Goal: Task Accomplishment & Management: Manage account settings

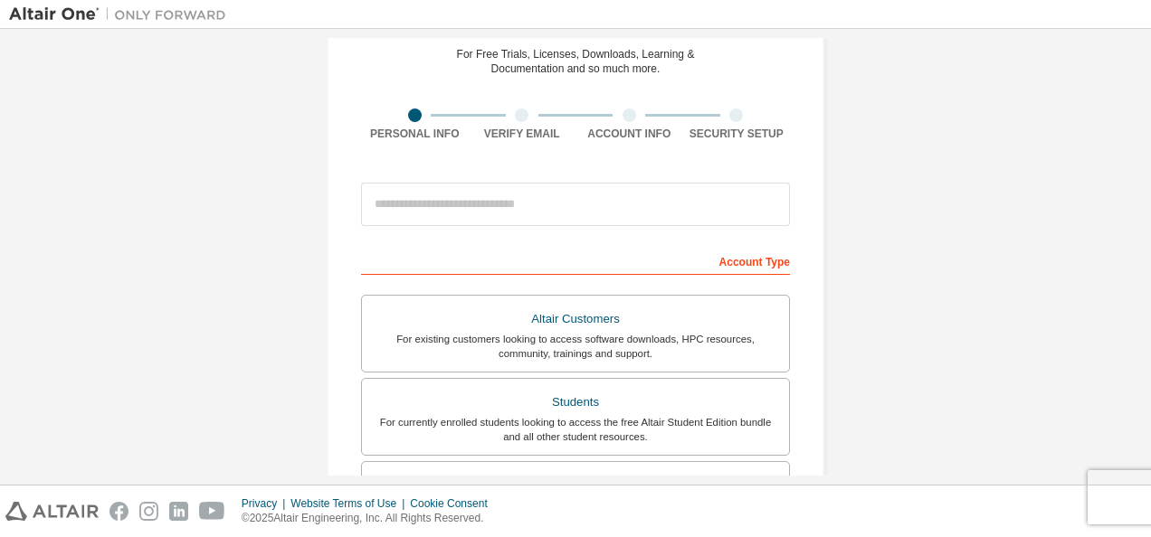
scroll to position [81, 0]
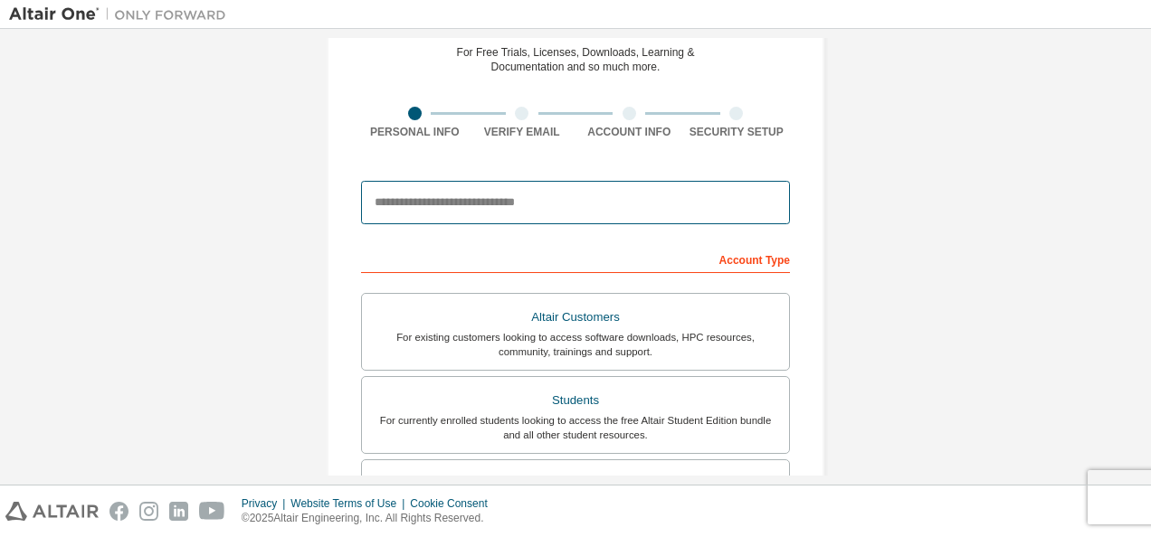
click at [537, 184] on input "email" at bounding box center [575, 202] width 429 height 43
type input "**********"
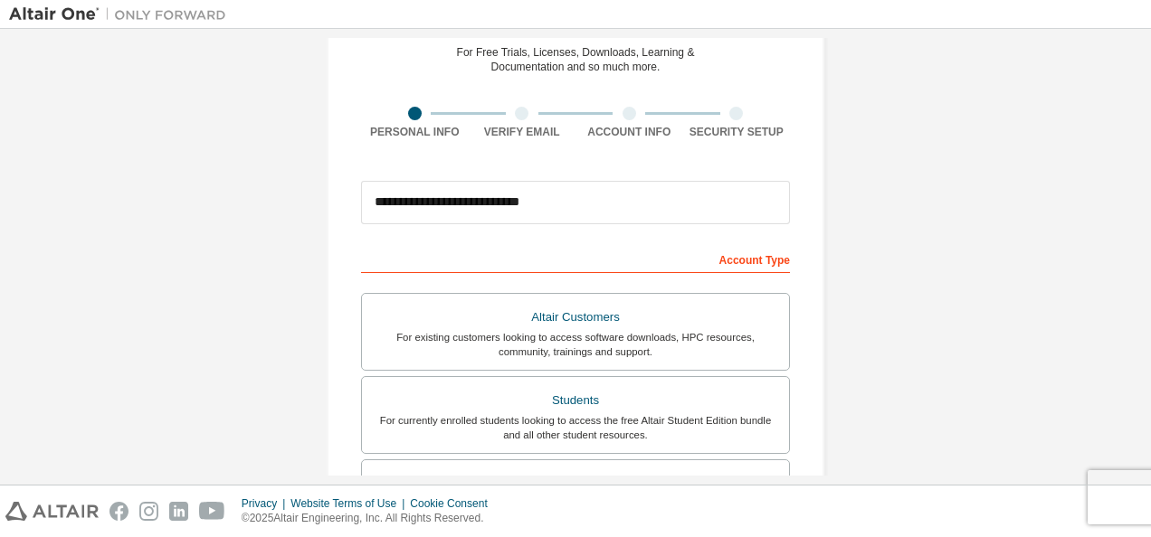
type input "********"
type input "*******"
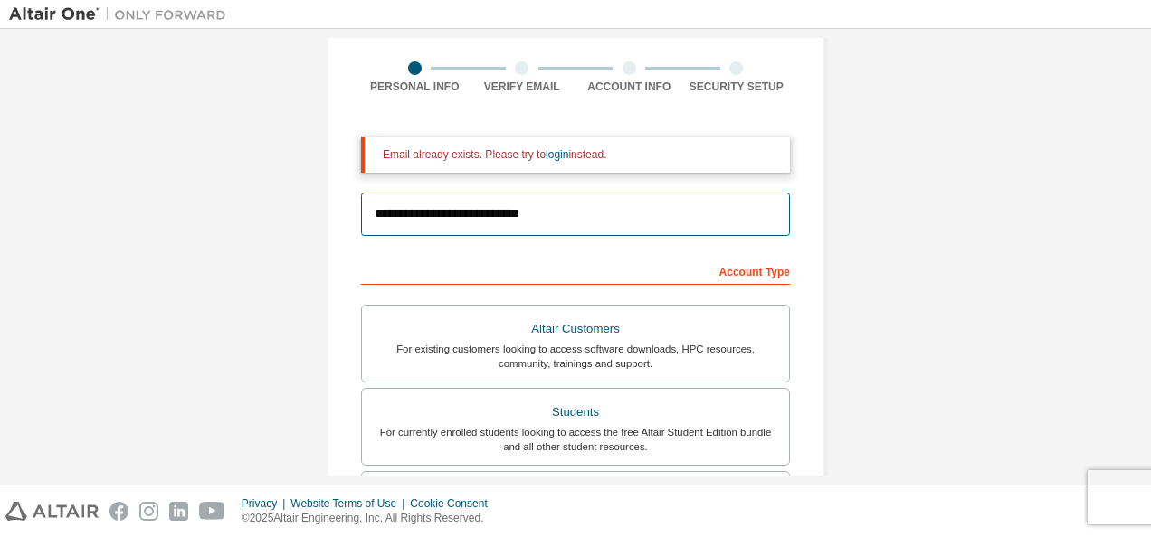
scroll to position [122, 0]
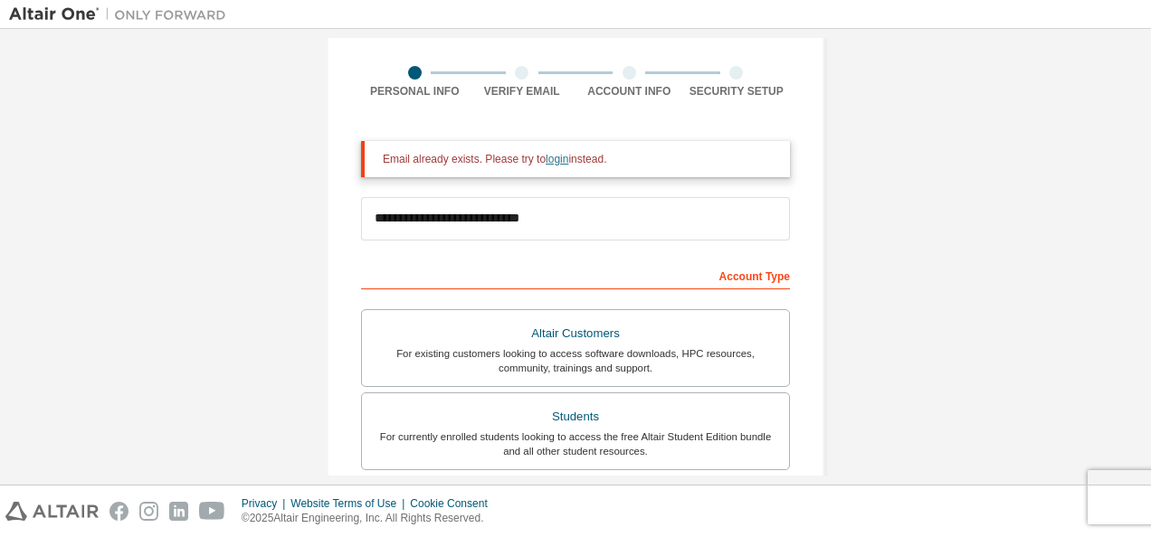
click at [546, 160] on link "login" at bounding box center [557, 159] width 23 height 13
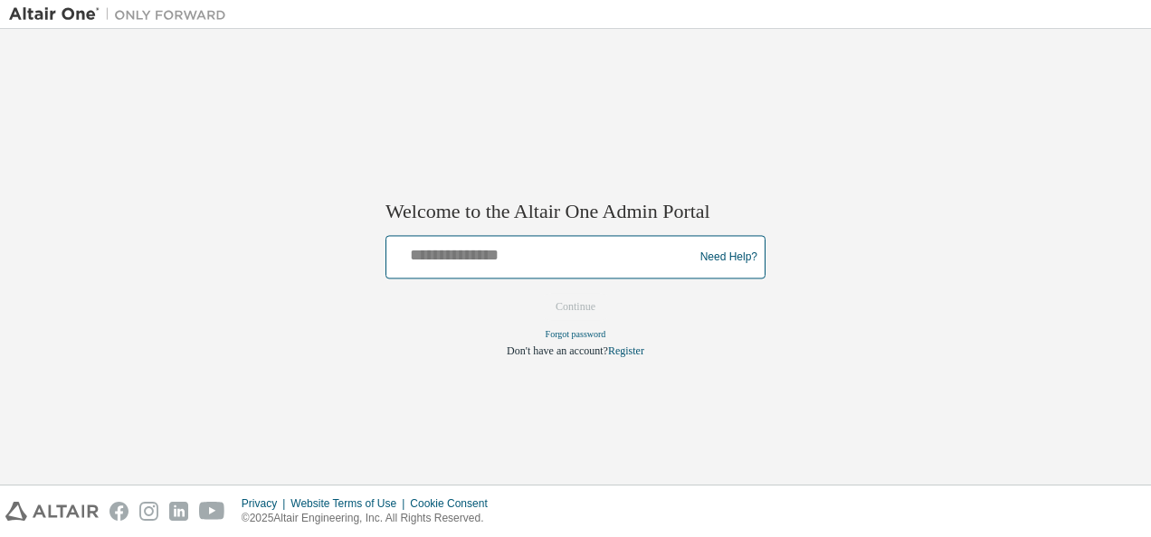
click at [496, 257] on input "text" at bounding box center [543, 254] width 298 height 26
type input "**********"
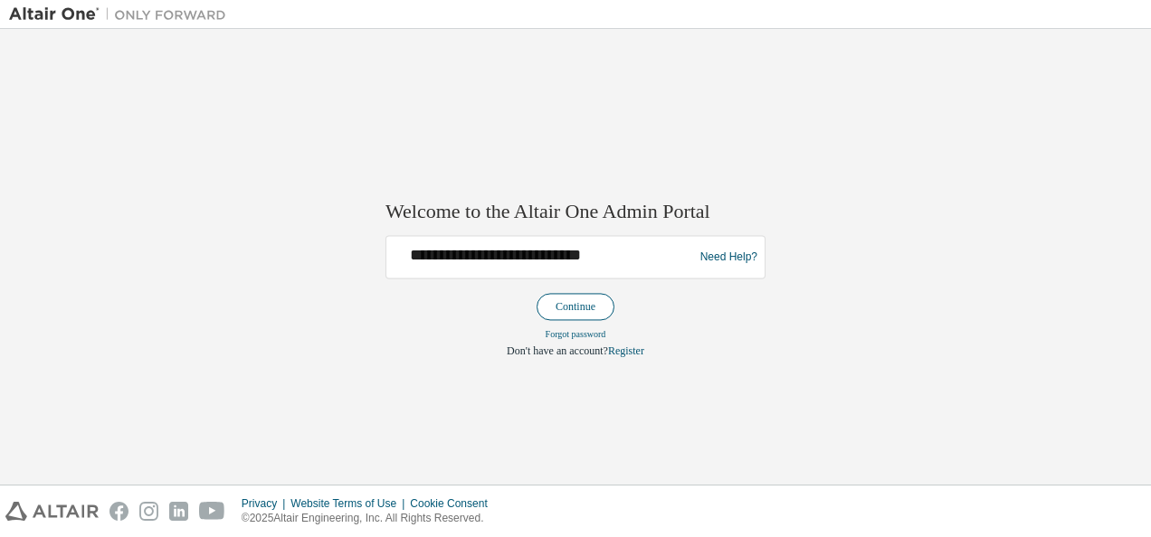
click at [599, 304] on button "Continue" at bounding box center [576, 307] width 78 height 27
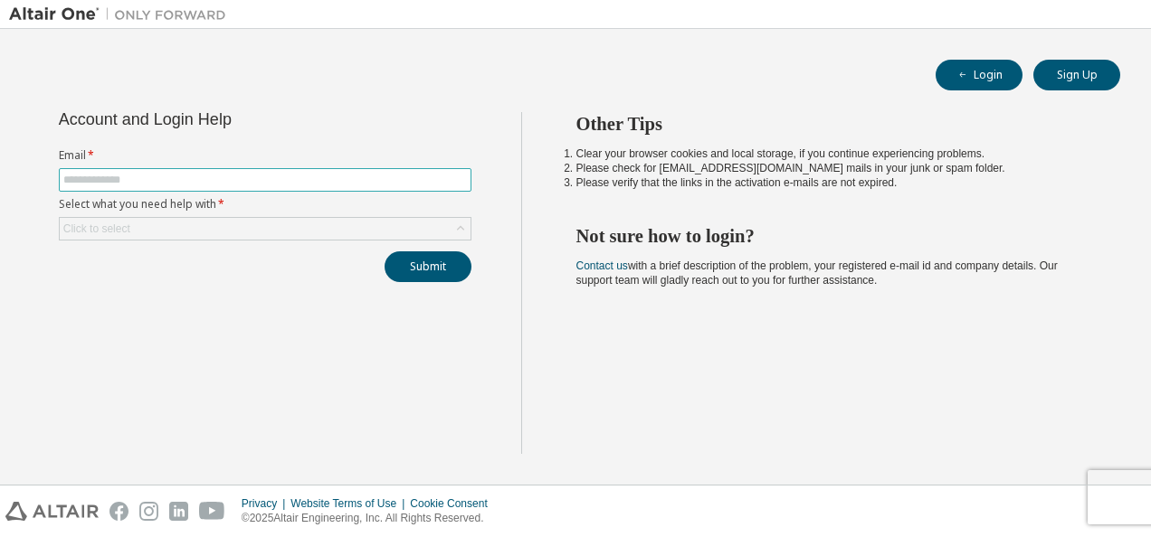
click at [193, 181] on input "text" at bounding box center [265, 180] width 404 height 14
type input "**********"
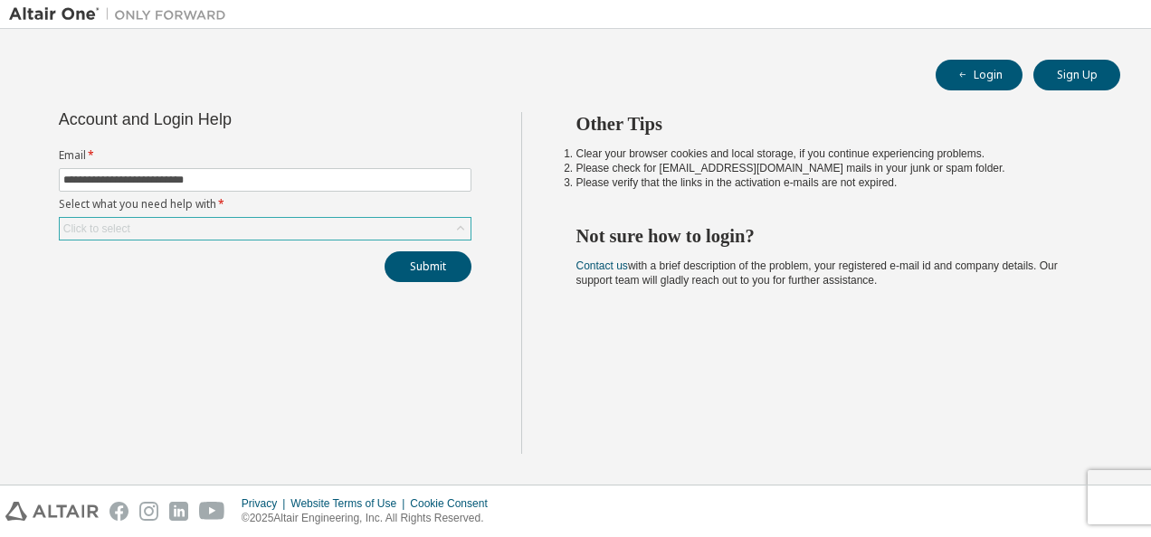
click at [132, 228] on div "Click to select" at bounding box center [265, 229] width 411 height 22
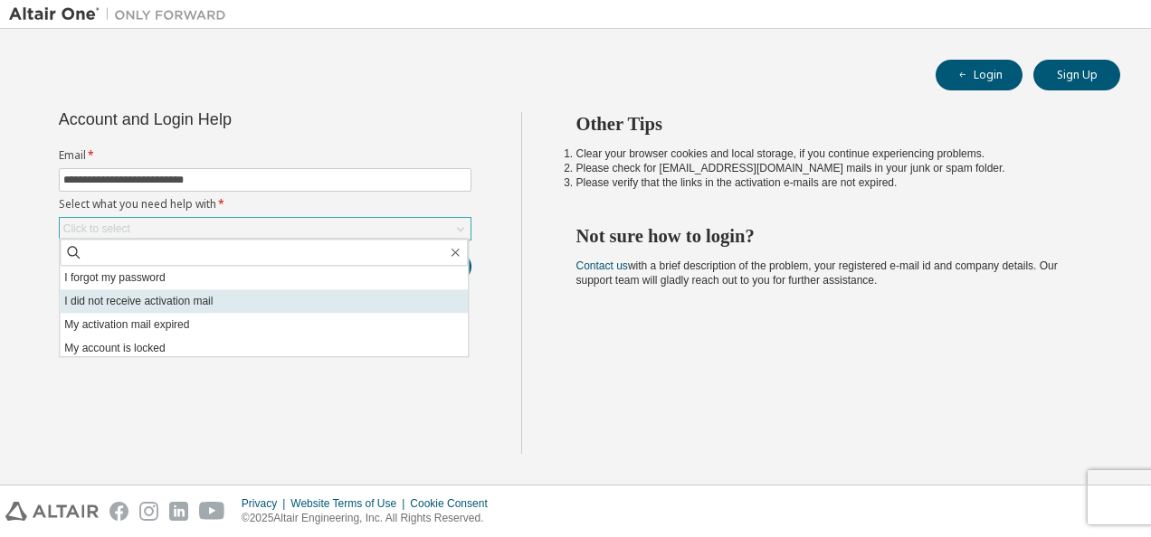
scroll to position [51, 0]
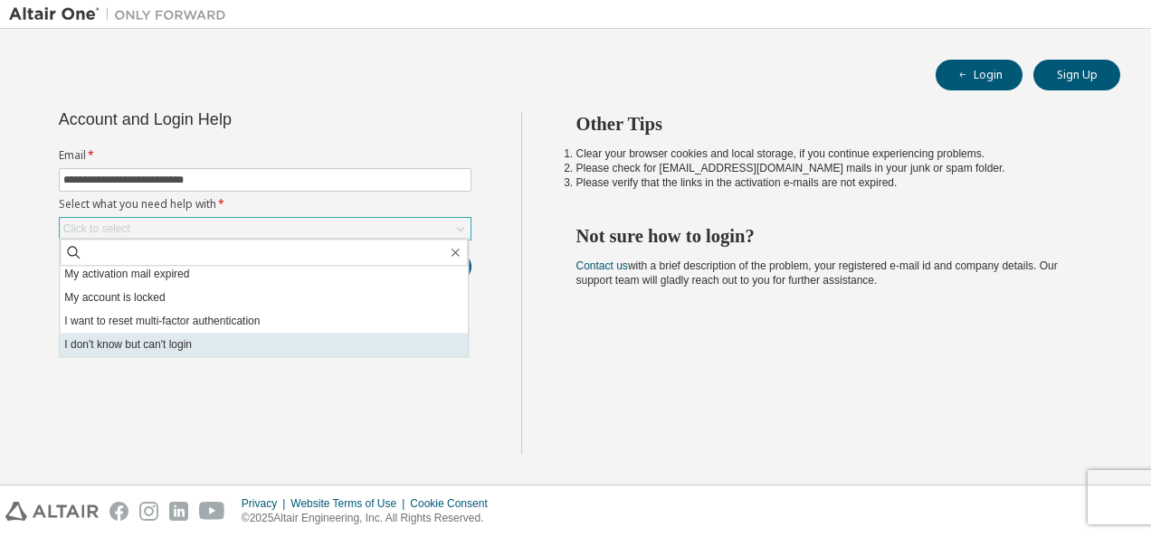
click at [125, 355] on li "I don't know but can't login" at bounding box center [264, 345] width 408 height 24
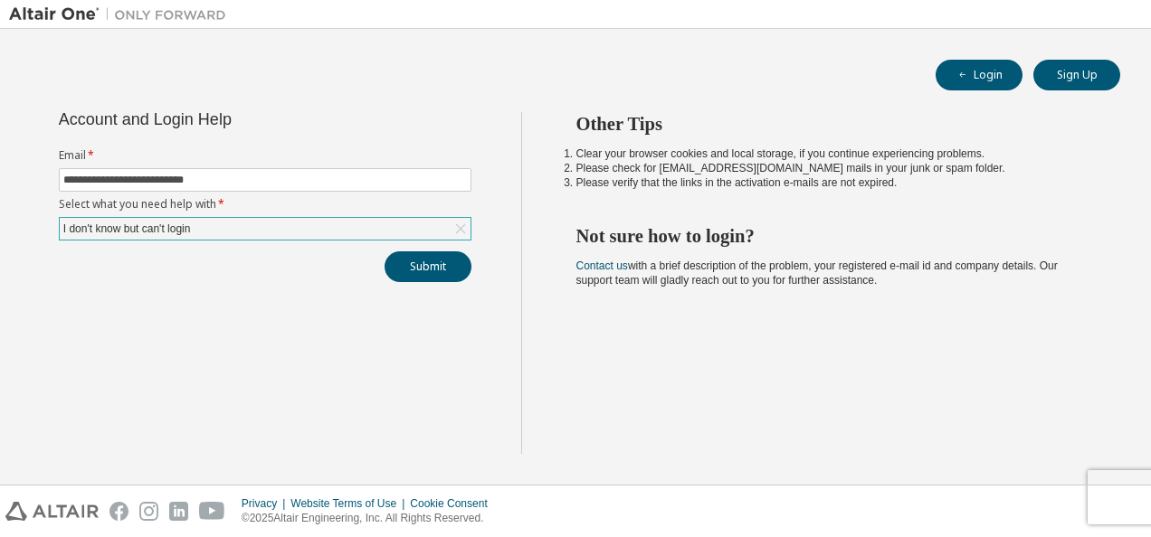
click at [391, 296] on div "**********" at bounding box center [265, 283] width 512 height 342
click at [414, 270] on button "Submit" at bounding box center [428, 267] width 87 height 31
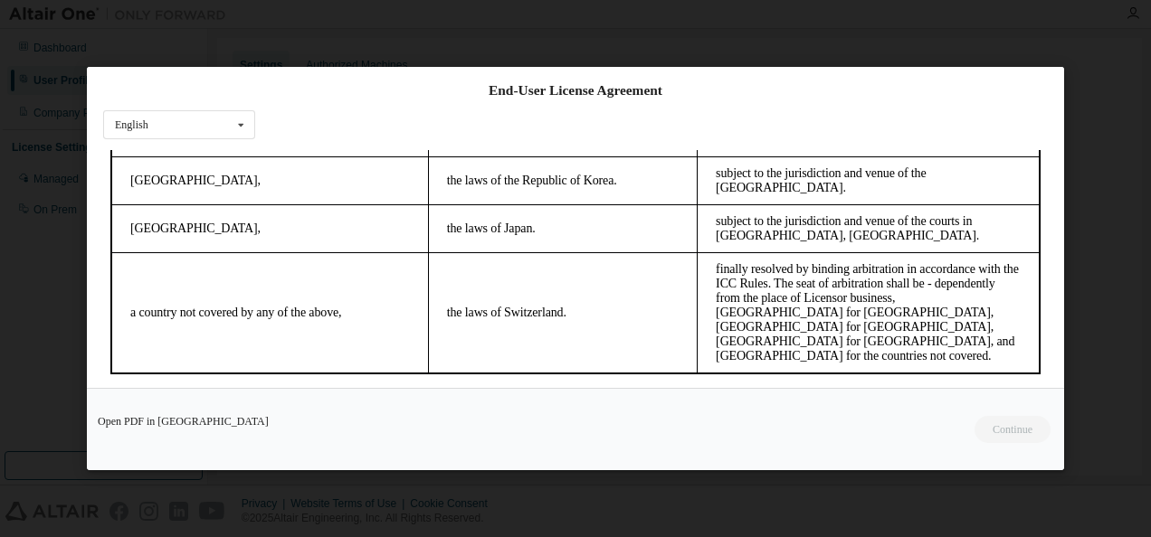
scroll to position [76, 0]
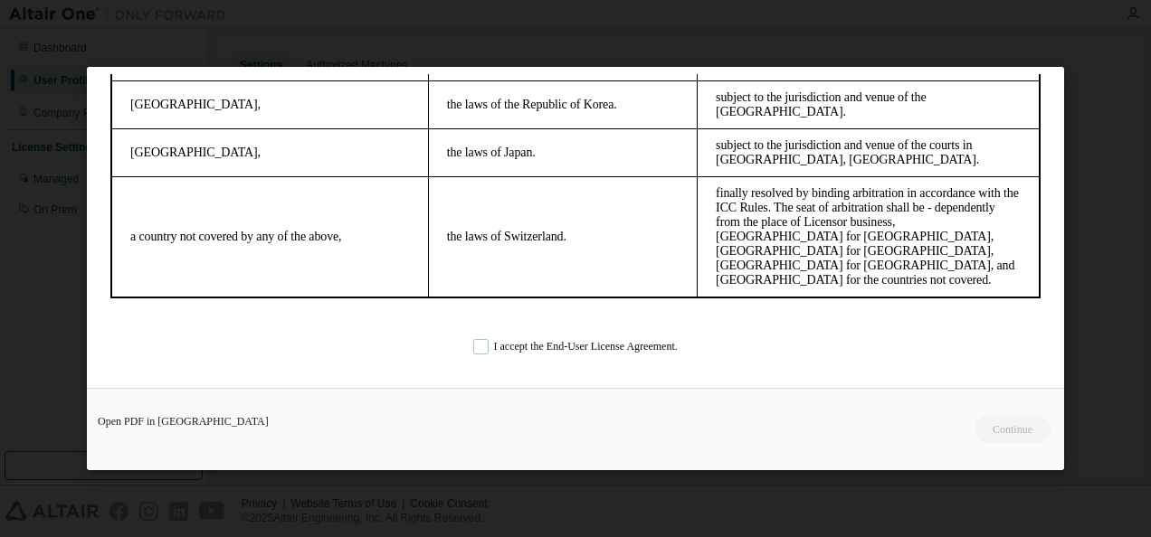
click at [480, 344] on label "I accept the End-User License Agreement." at bounding box center [575, 345] width 204 height 15
click at [1013, 427] on button "Continue" at bounding box center [1012, 429] width 78 height 27
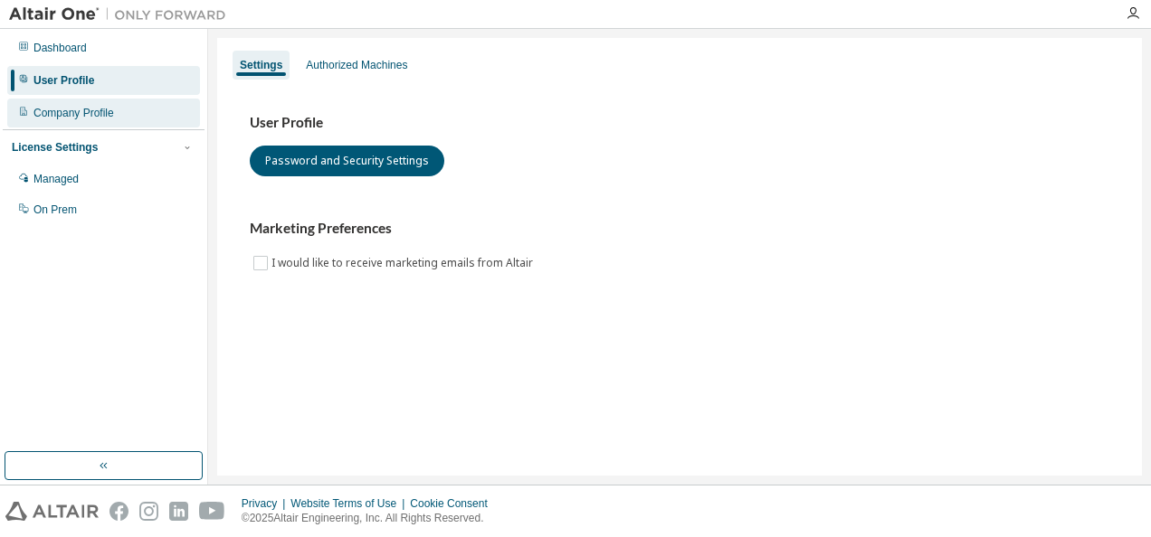
click at [63, 111] on div "Company Profile" at bounding box center [73, 113] width 81 height 14
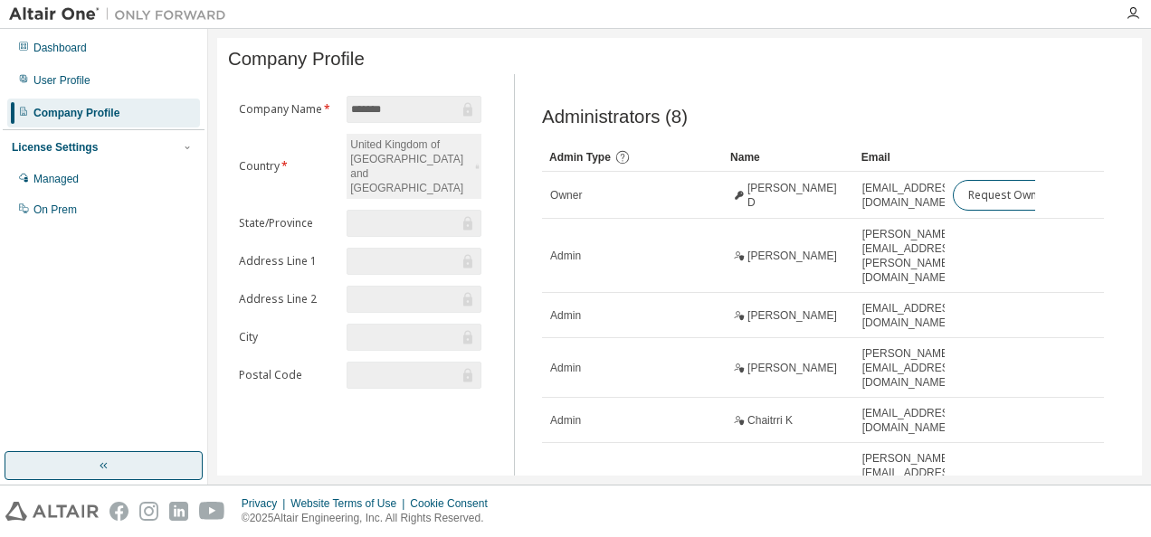
click at [105, 467] on icon "button" at bounding box center [105, 466] width 4 height 6
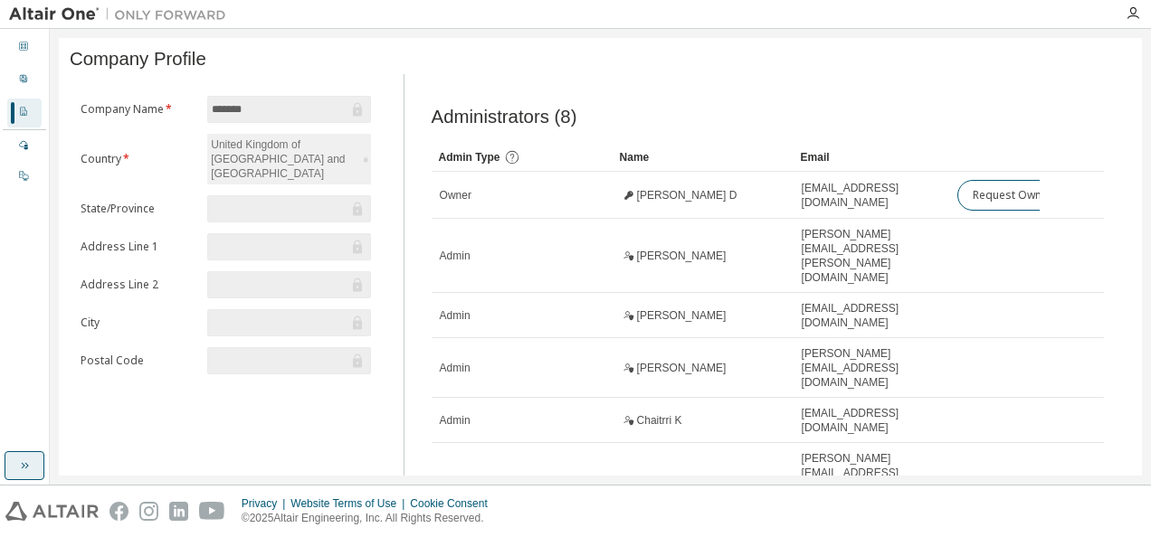
click at [24, 472] on icon "button" at bounding box center [24, 466] width 14 height 14
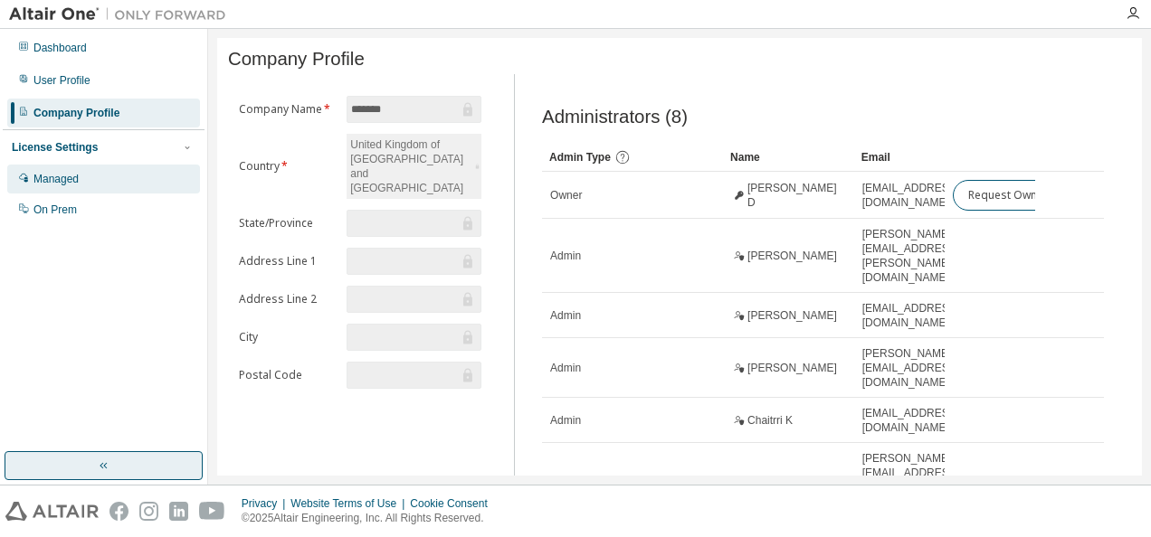
click at [52, 182] on div "Managed" at bounding box center [55, 179] width 45 height 14
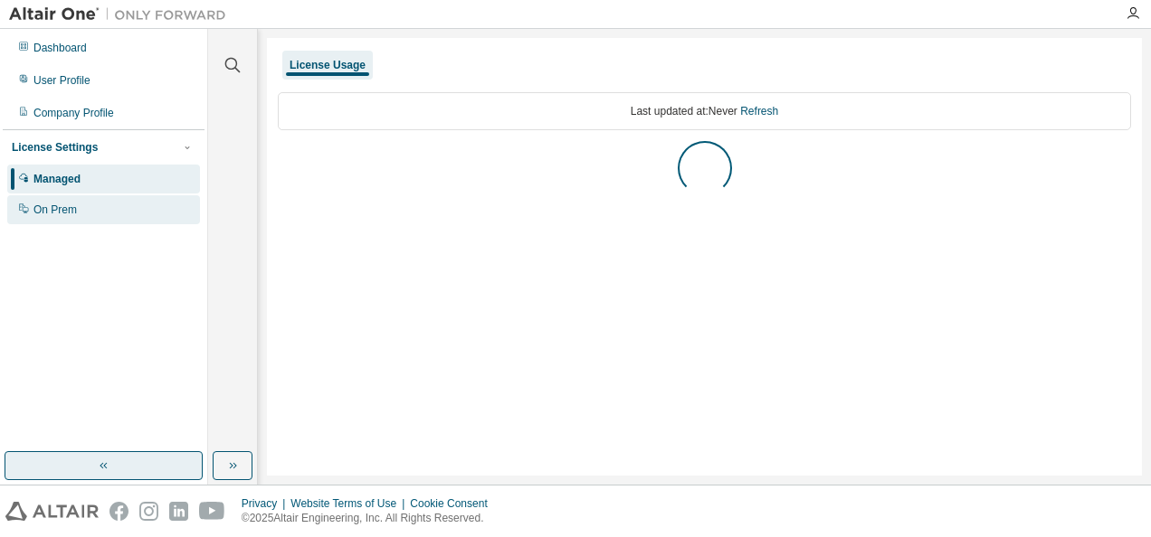
click at [46, 223] on div "On Prem" at bounding box center [103, 209] width 193 height 29
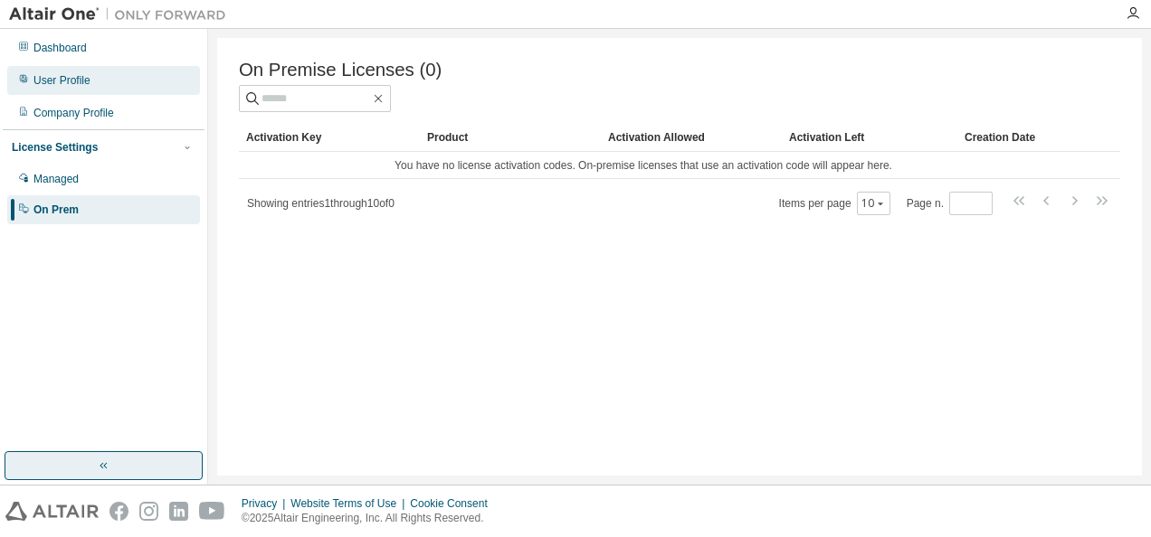
click at [59, 81] on div "User Profile" at bounding box center [61, 80] width 57 height 14
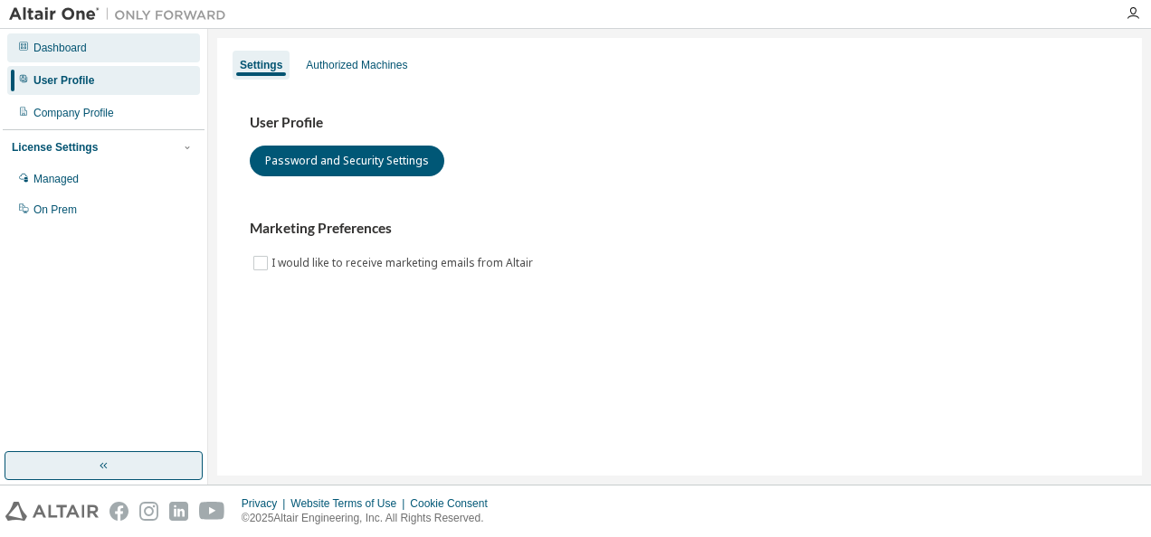
click at [49, 50] on div "Dashboard" at bounding box center [59, 48] width 53 height 14
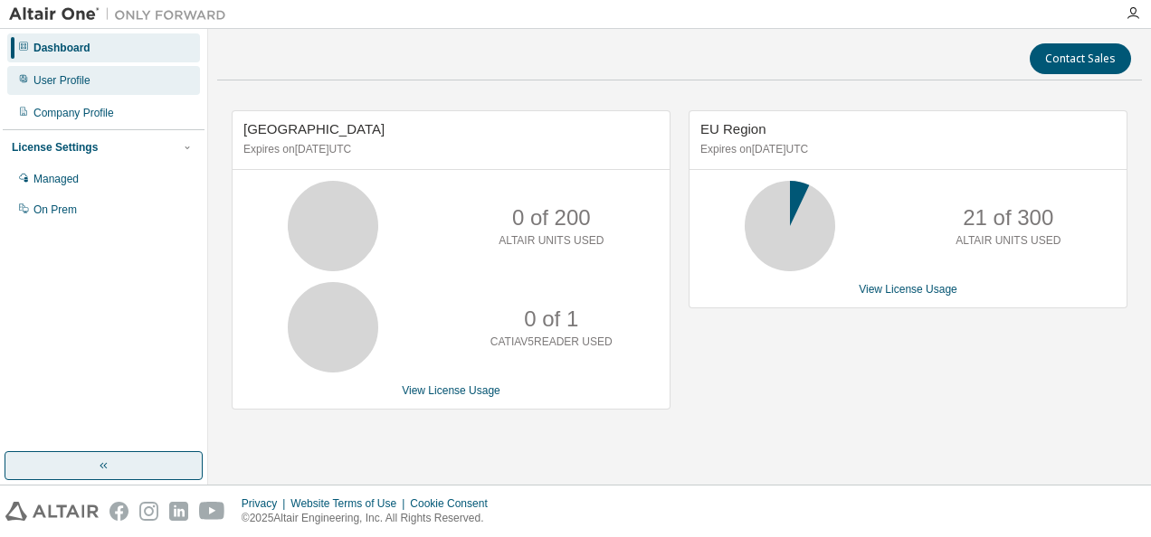
click at [51, 86] on div "User Profile" at bounding box center [61, 80] width 57 height 14
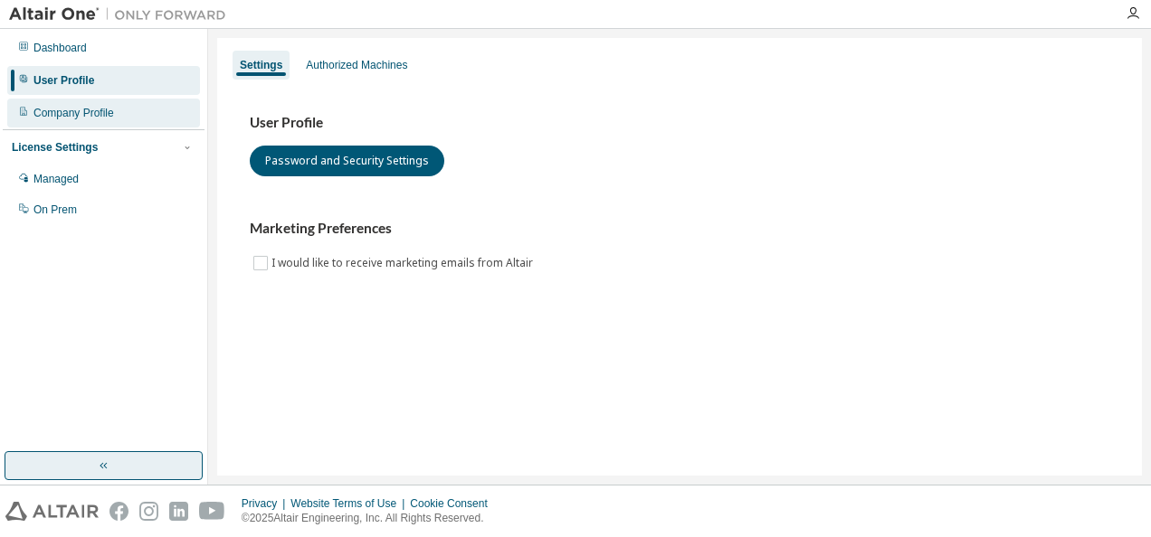
click at [45, 113] on div "Company Profile" at bounding box center [73, 113] width 81 height 14
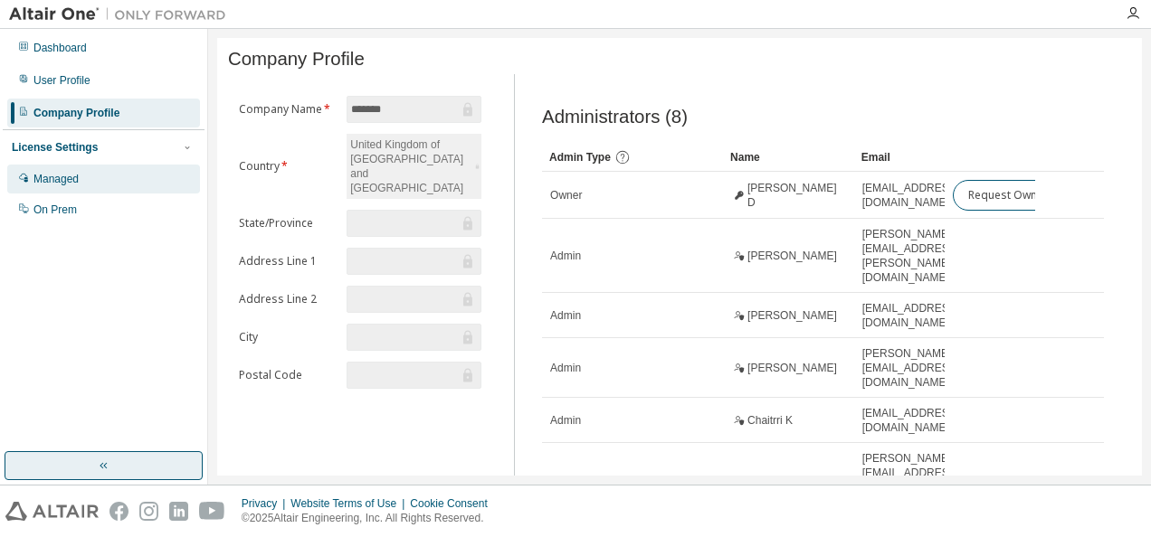
click at [49, 178] on div "Managed" at bounding box center [55, 179] width 45 height 14
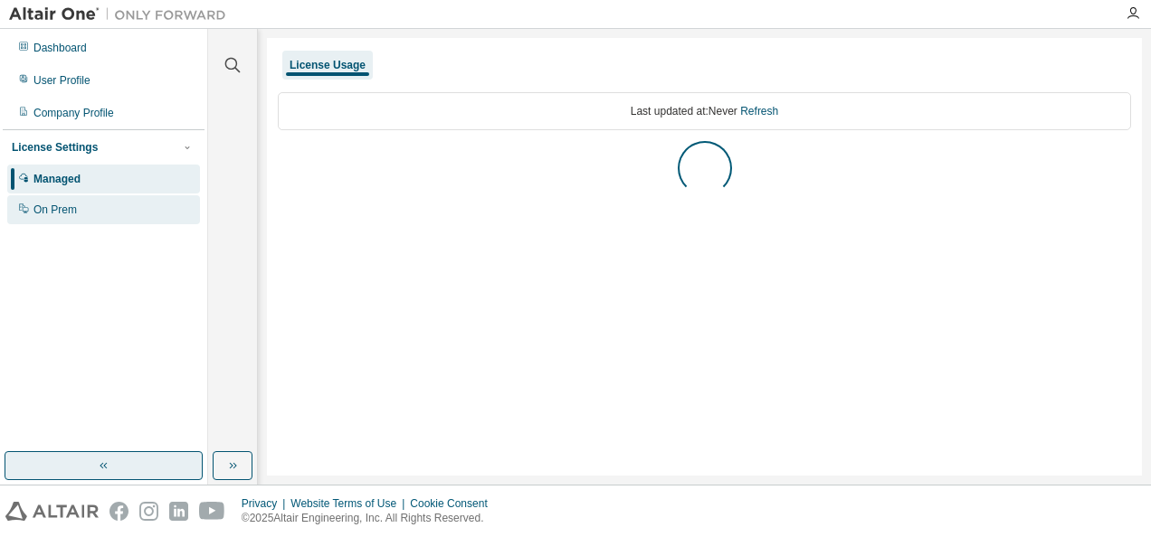
click at [69, 212] on div "On Prem" at bounding box center [54, 210] width 43 height 14
